Goal: Task Accomplishment & Management: Manage account settings

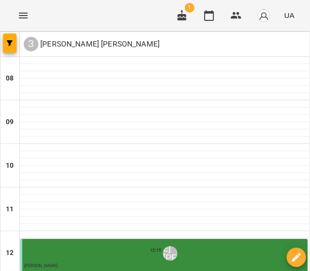
scroll to position [436, 0]
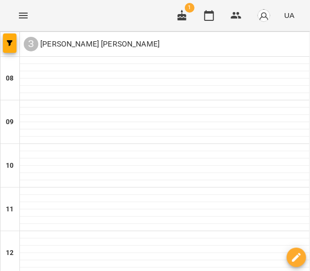
scroll to position [397, 0]
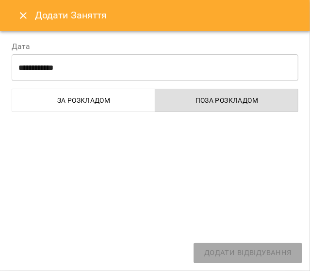
select select "**********"
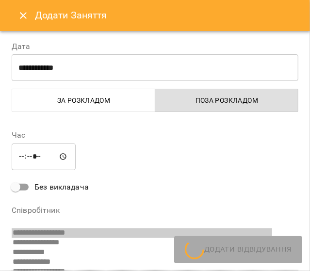
scroll to position [150, 0]
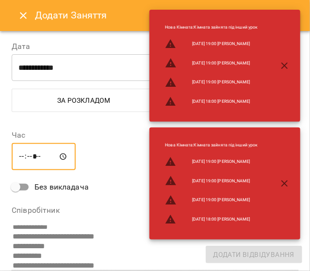
click at [50, 157] on input "*****" at bounding box center [44, 156] width 64 height 27
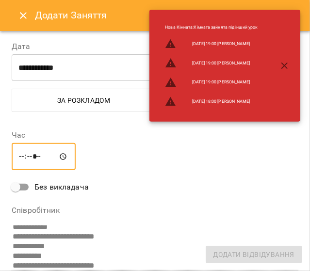
type input "*****"
click at [289, 66] on icon "button" at bounding box center [285, 66] width 12 height 12
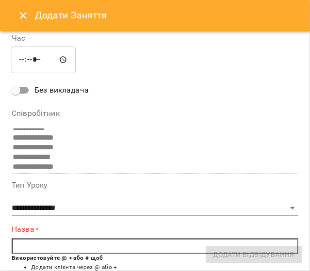
scroll to position [247, 0]
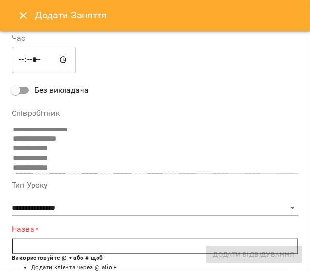
click at [77, 250] on input "text" at bounding box center [155, 247] width 287 height 16
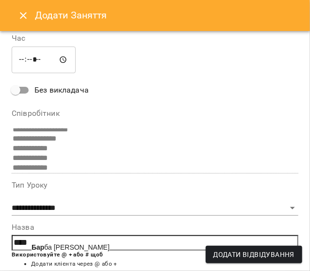
click at [77, 250] on span "Бар ба [PERSON_NAME]" at bounding box center [71, 247] width 78 height 8
type input "**********"
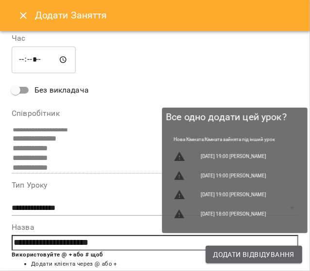
click at [262, 258] on span "Додати Відвідування" at bounding box center [253, 255] width 81 height 12
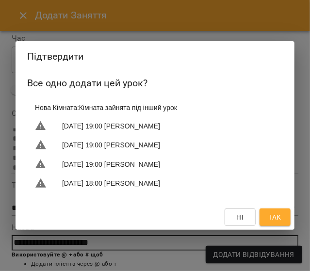
click at [272, 219] on span "Так" at bounding box center [275, 217] width 13 height 12
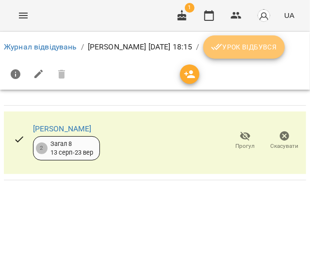
click at [211, 53] on span "Урок відбувся" at bounding box center [244, 47] width 66 height 12
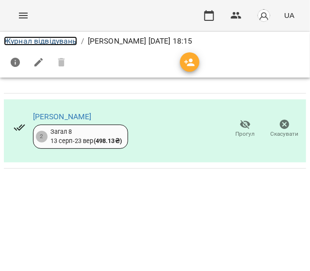
click at [56, 42] on link "Журнал відвідувань" at bounding box center [40, 40] width 73 height 9
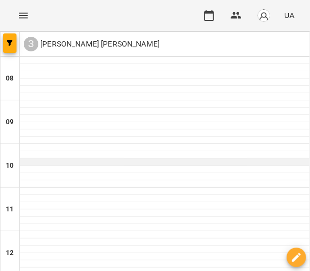
scroll to position [436, 0]
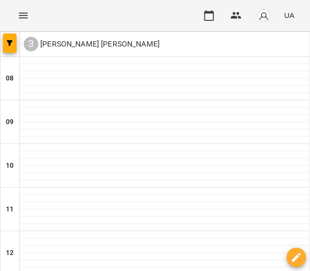
select select "**********"
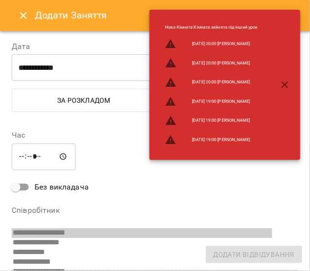
scroll to position [150, 0]
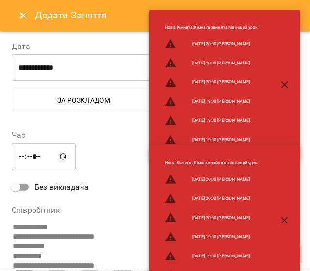
click at [278, 77] on div at bounding box center [280, 84] width 31 height 23
click at [280, 85] on icon "button" at bounding box center [285, 85] width 12 height 12
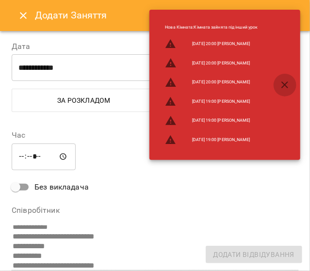
click at [284, 81] on icon "button" at bounding box center [285, 85] width 12 height 12
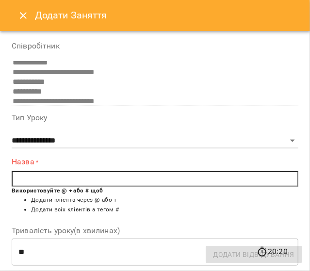
scroll to position [194, 0]
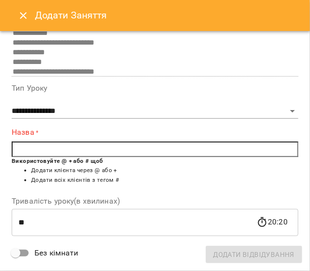
click at [95, 156] on input "text" at bounding box center [155, 150] width 287 height 16
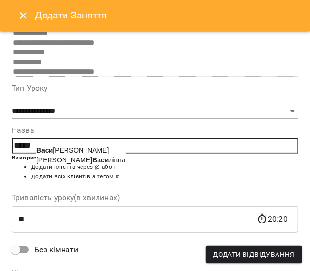
click at [102, 147] on span "Васи лишин Світлана Ярославівна" at bounding box center [72, 150] width 72 height 8
type input "**********"
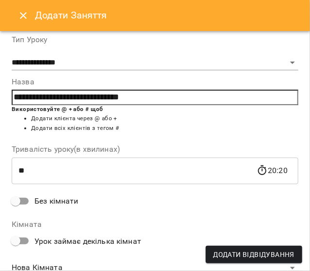
scroll to position [280, 0]
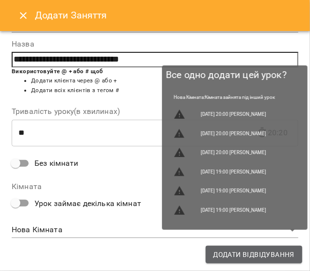
click at [255, 259] on span "Додати Відвідування" at bounding box center [253, 255] width 81 height 12
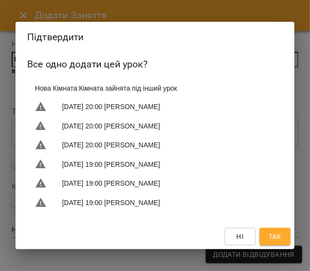
click at [281, 239] on span "Так" at bounding box center [275, 237] width 13 height 12
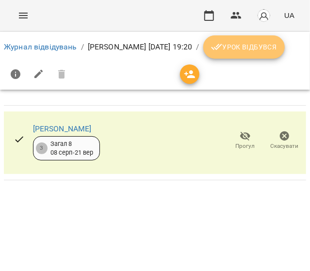
click at [211, 53] on span "Урок відбувся" at bounding box center [244, 47] width 66 height 12
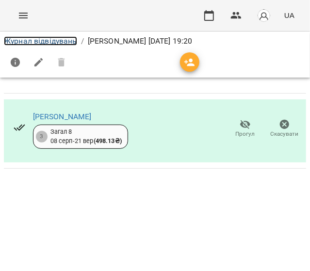
click at [67, 37] on link "Журнал відвідувань" at bounding box center [40, 40] width 73 height 9
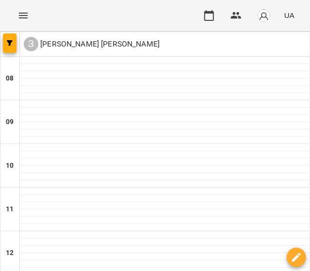
scroll to position [494, 0]
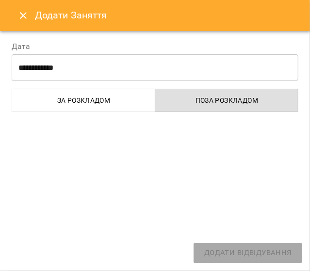
select select "**********"
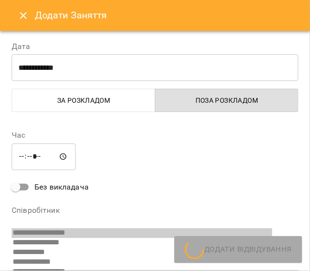
scroll to position [150, 0]
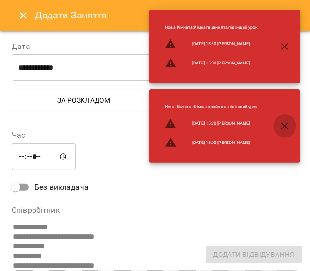
click at [279, 124] on icon "button" at bounding box center [285, 126] width 12 height 12
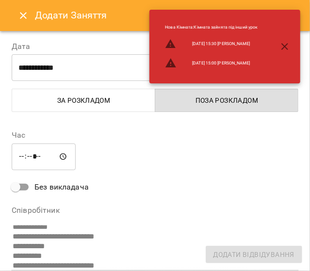
click at [283, 48] on icon "button" at bounding box center [284, 46] width 7 height 7
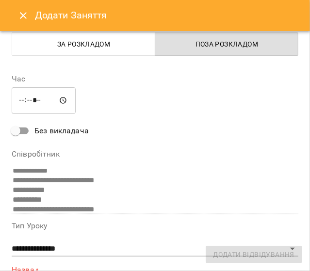
scroll to position [97, 0]
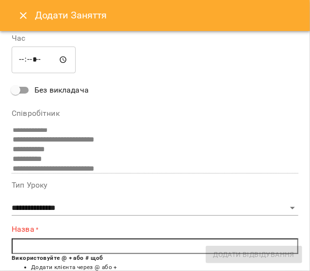
click at [64, 247] on input "text" at bounding box center [155, 247] width 287 height 16
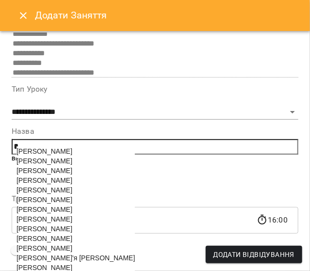
scroll to position [194, 0]
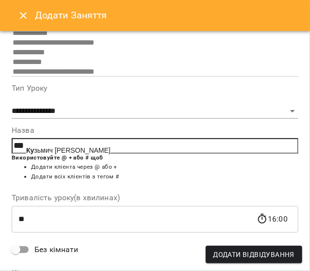
click at [100, 148] on span "Ку зьмич Сергій Антонович" at bounding box center [68, 150] width 84 height 8
type input "**********"
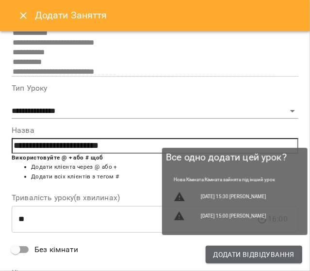
click at [233, 258] on span "Додати Відвідування" at bounding box center [253, 255] width 81 height 12
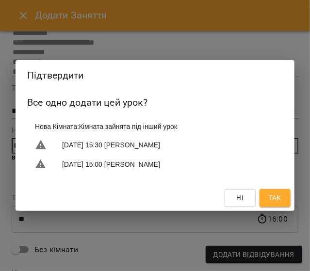
click at [276, 196] on span "Так" at bounding box center [275, 198] width 13 height 12
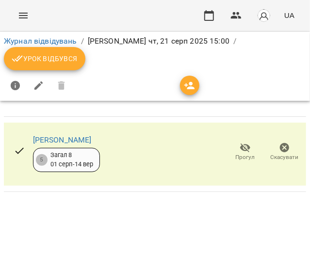
click at [64, 55] on span "Урок відбувся" at bounding box center [45, 59] width 66 height 12
